Goal: Navigation & Orientation: Locate item on page

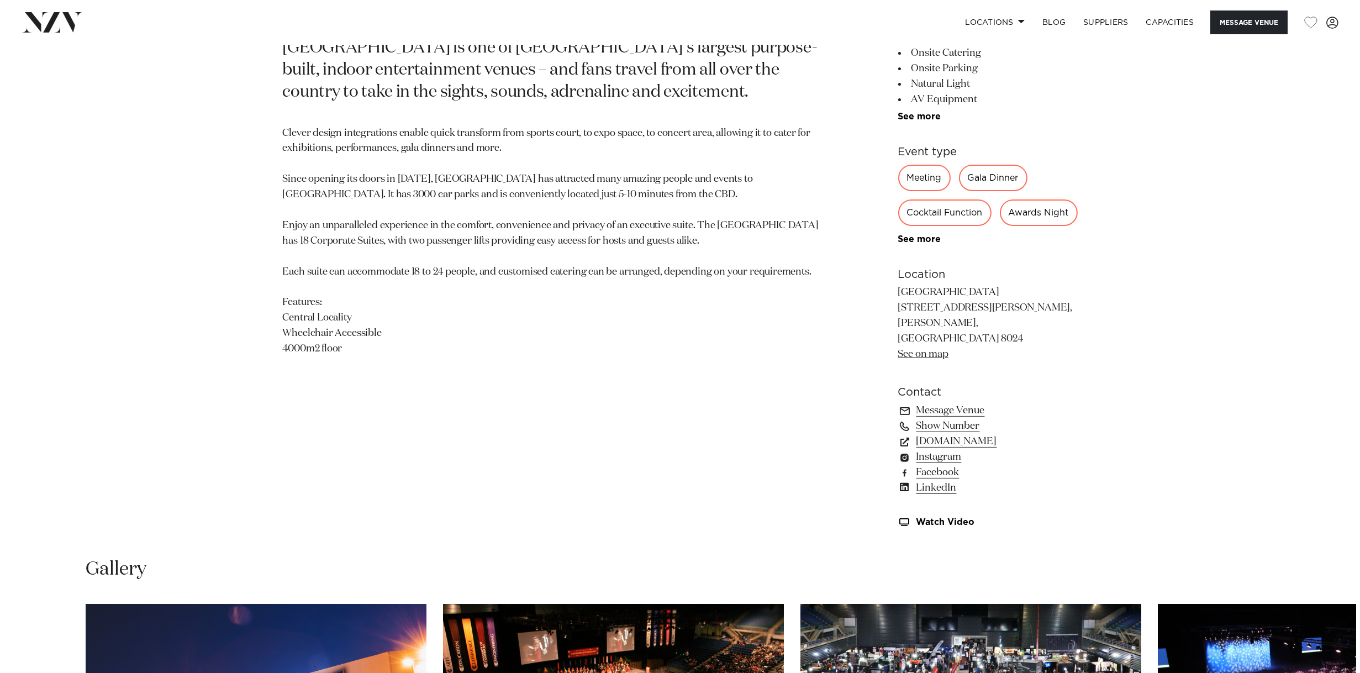
scroll to position [1160, 0]
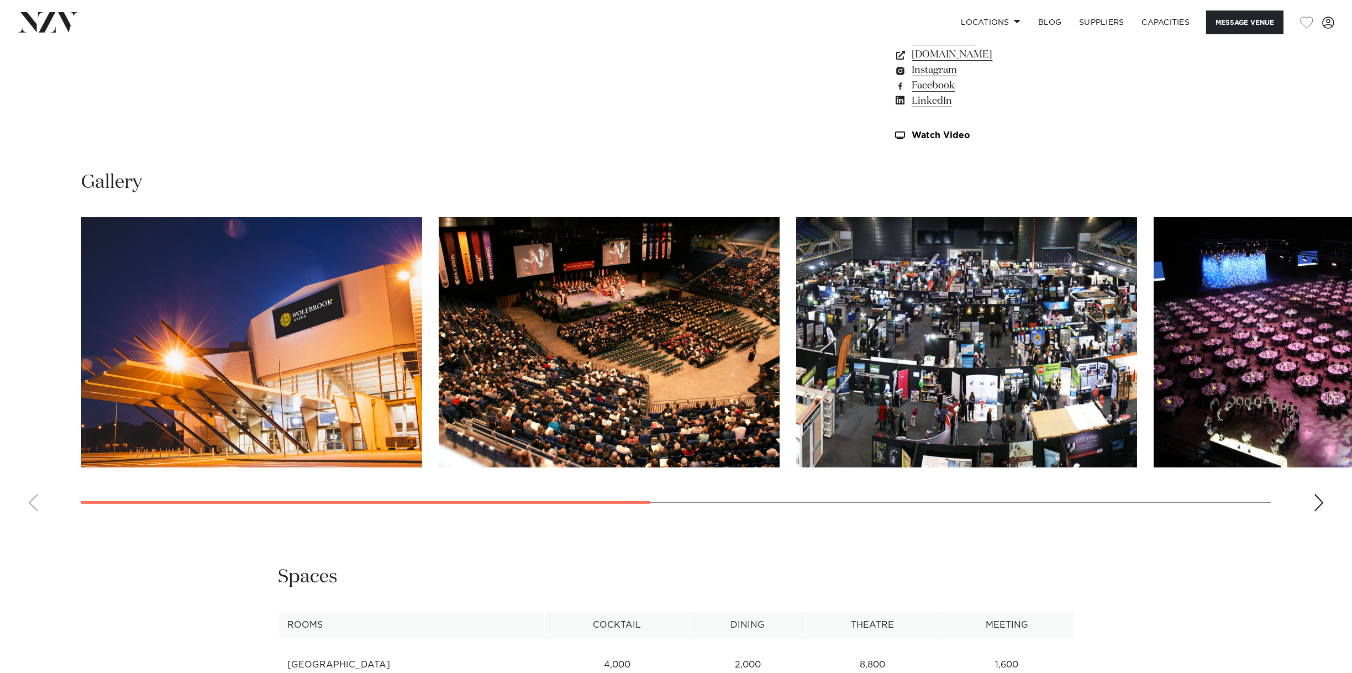
click at [580, 341] on img "2 / 7" at bounding box center [609, 342] width 341 height 250
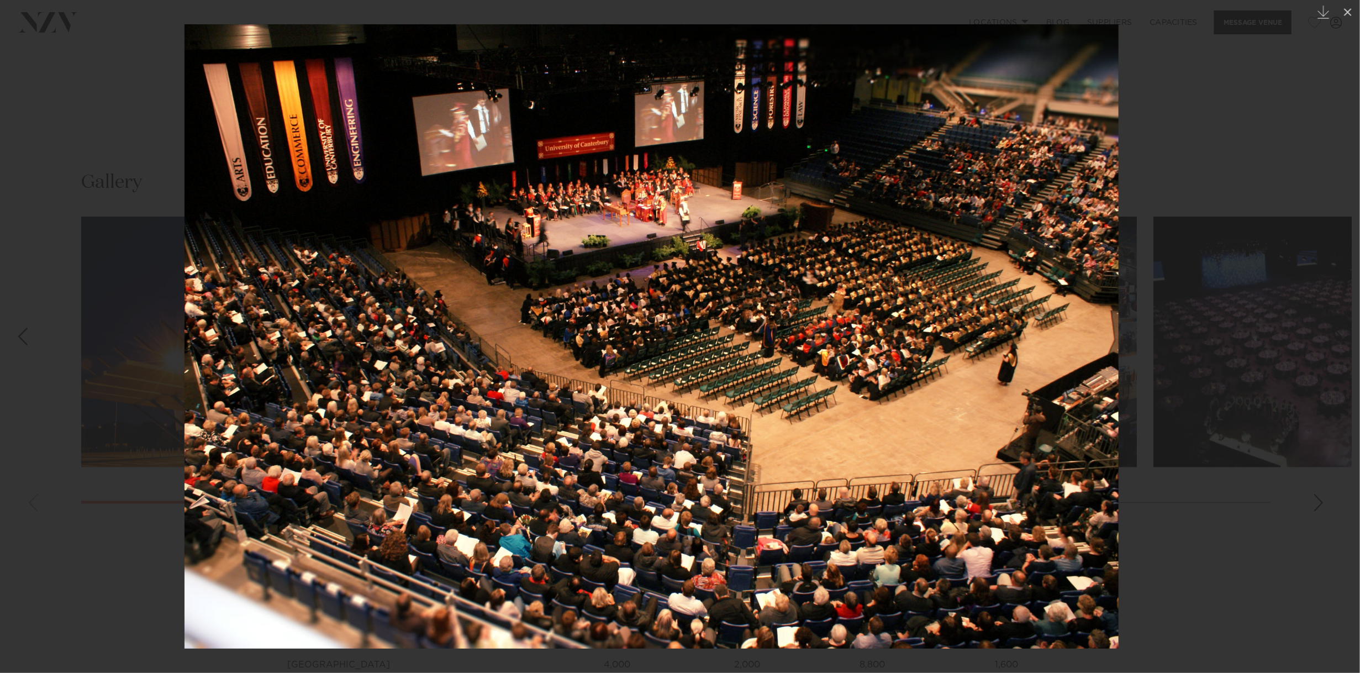
drag, startPoint x: 1251, startPoint y: 350, endPoint x: 1120, endPoint y: 339, distance: 131.9
click at [1122, 338] on div at bounding box center [652, 336] width 1360 height 673
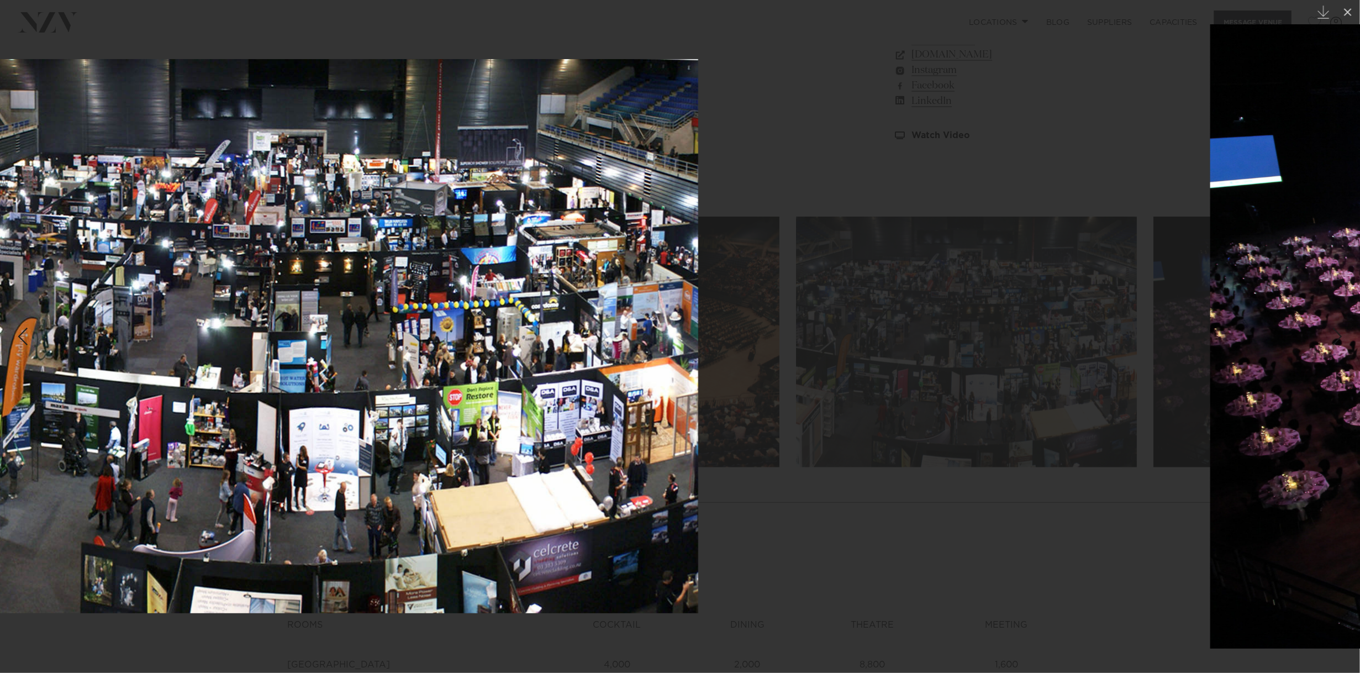
drag, startPoint x: 1251, startPoint y: 338, endPoint x: 878, endPoint y: 319, distance: 372.8
click at [795, 308] on div at bounding box center [291, 336] width 1360 height 673
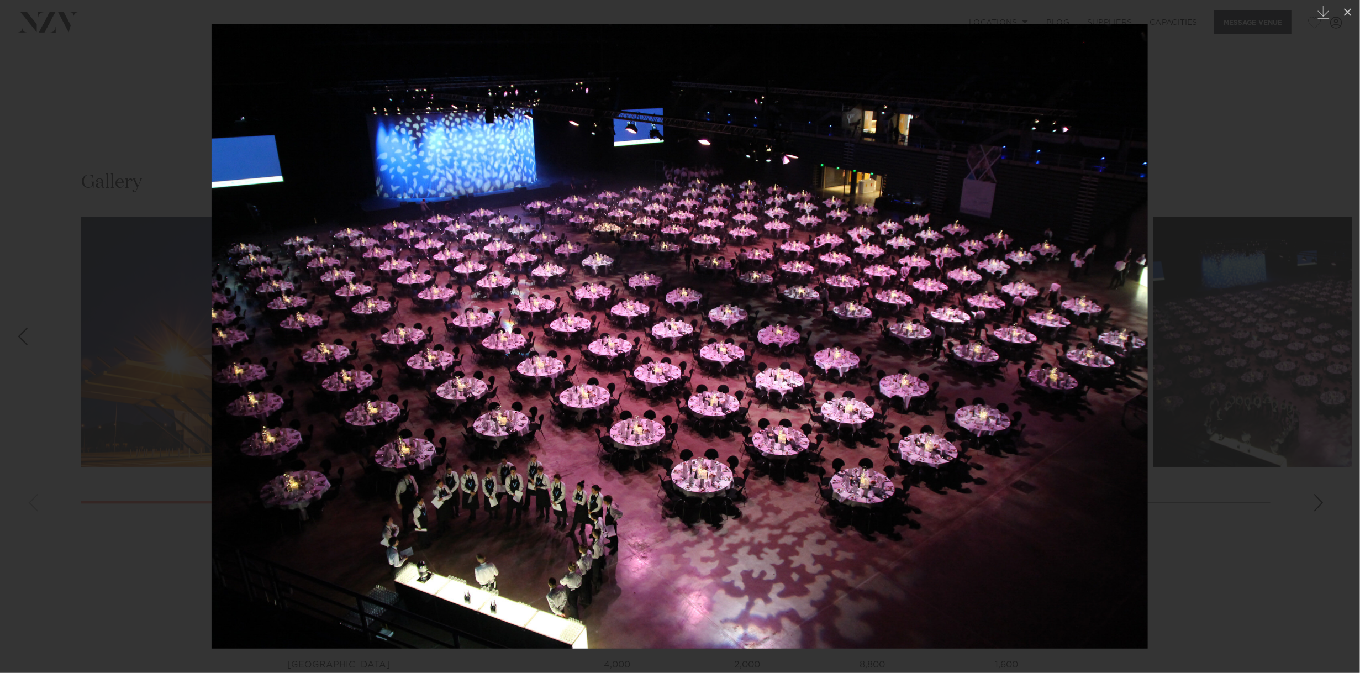
drag, startPoint x: 1192, startPoint y: 324, endPoint x: 1006, endPoint y: 306, distance: 186.5
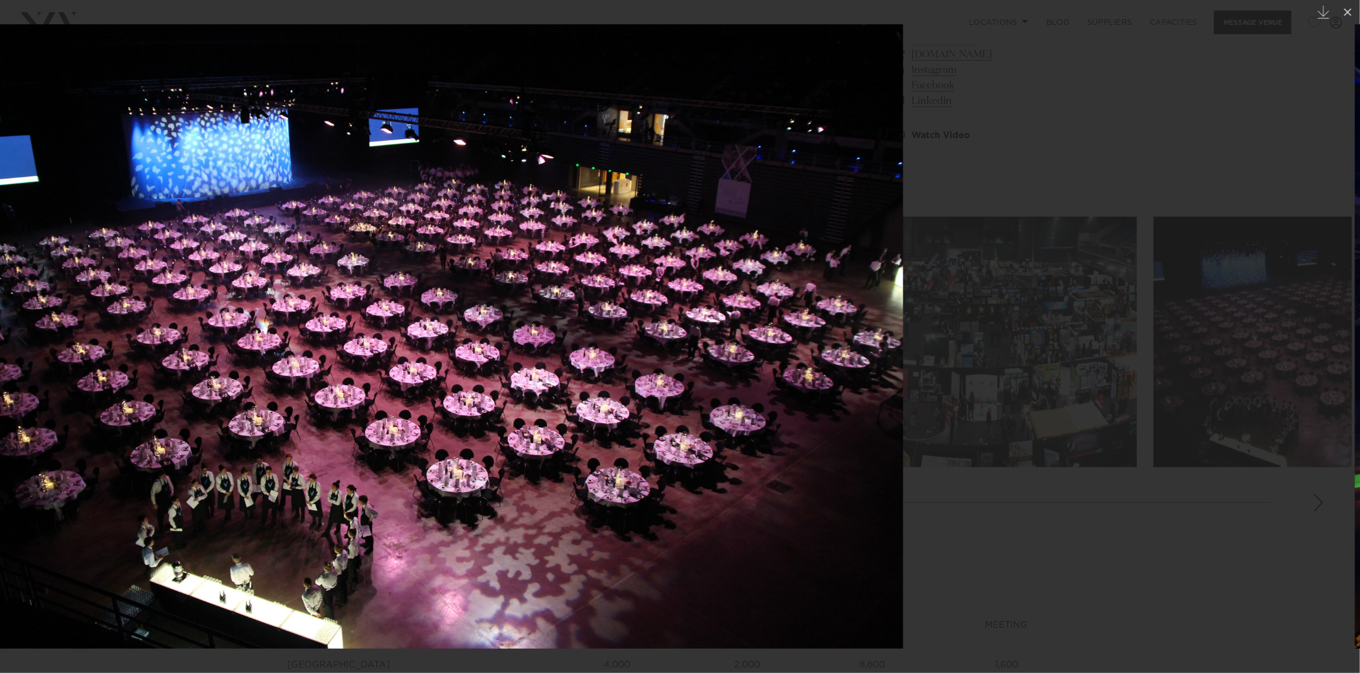
click at [939, 306] on div at bounding box center [435, 336] width 1360 height 673
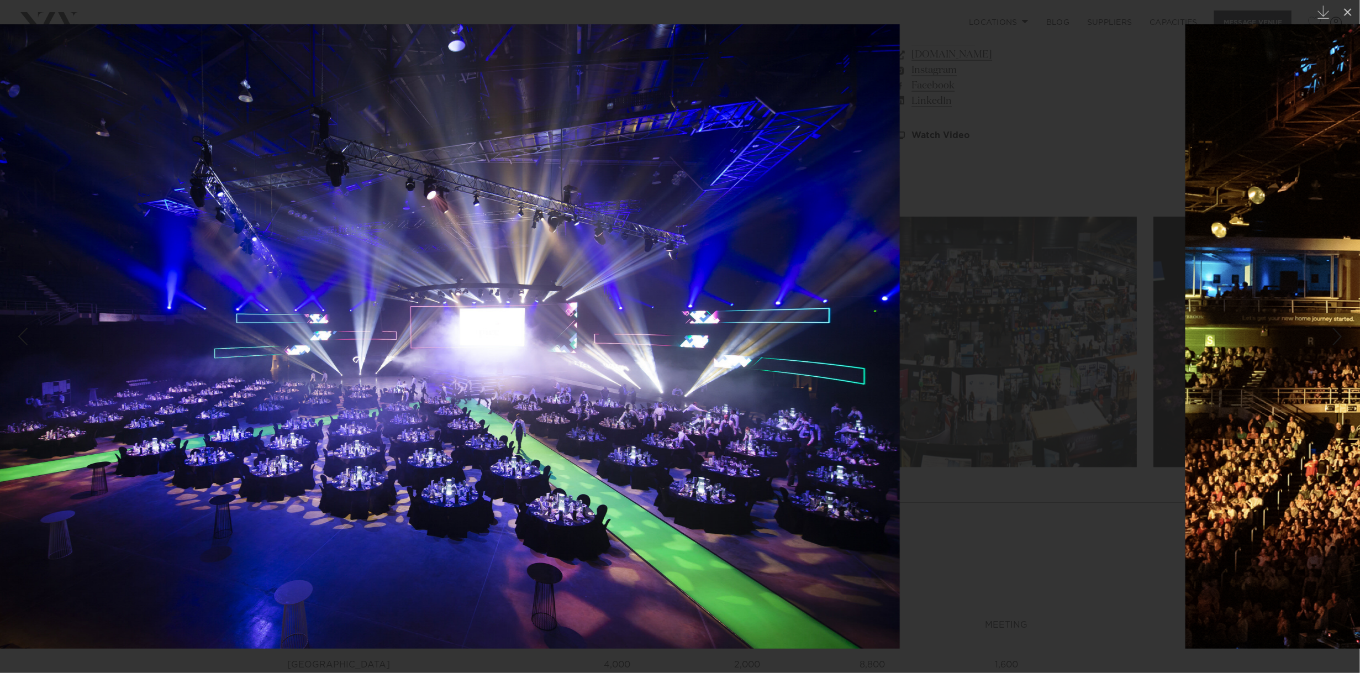
drag, startPoint x: 1231, startPoint y: 309, endPoint x: 911, endPoint y: 284, distance: 320.8
click at [864, 299] on div at bounding box center [432, 336] width 1360 height 673
